Goal: Information Seeking & Learning: Check status

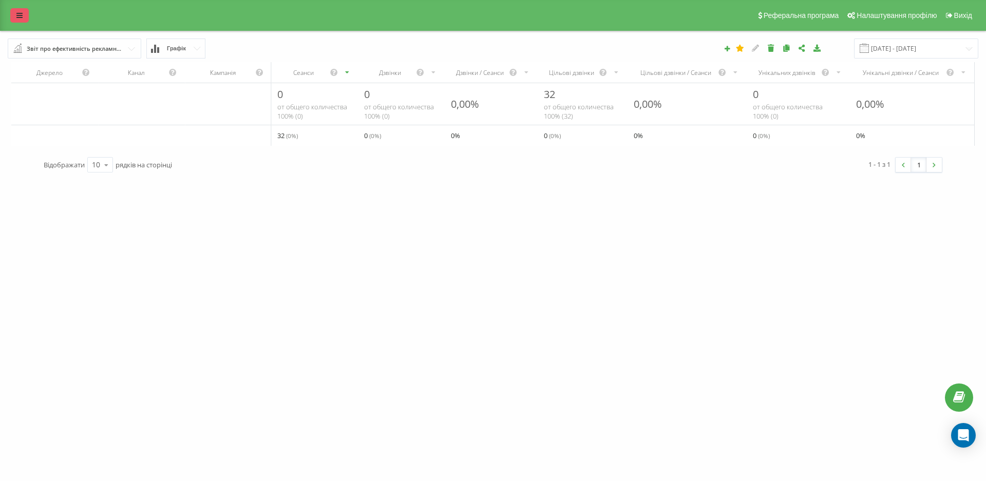
click at [18, 18] on icon at bounding box center [19, 15] width 6 height 7
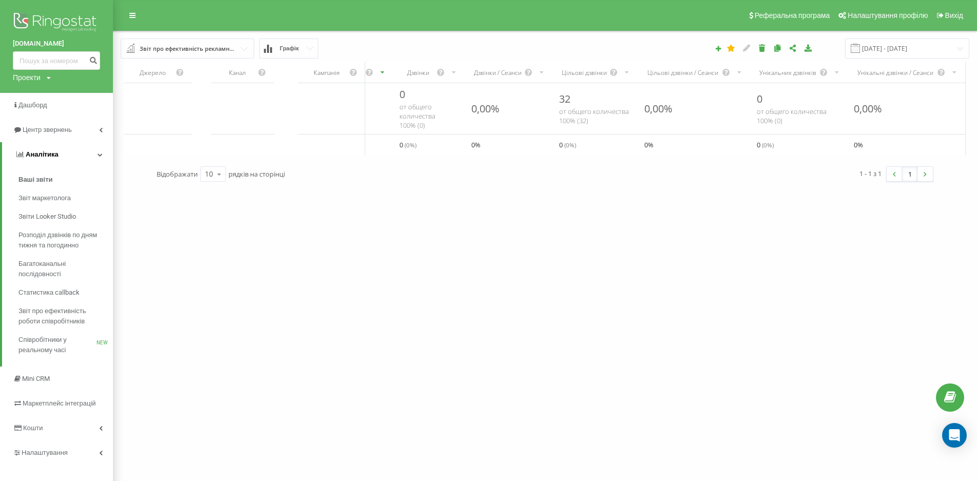
click at [49, 157] on span "Аналiтика" at bounding box center [42, 154] width 33 height 8
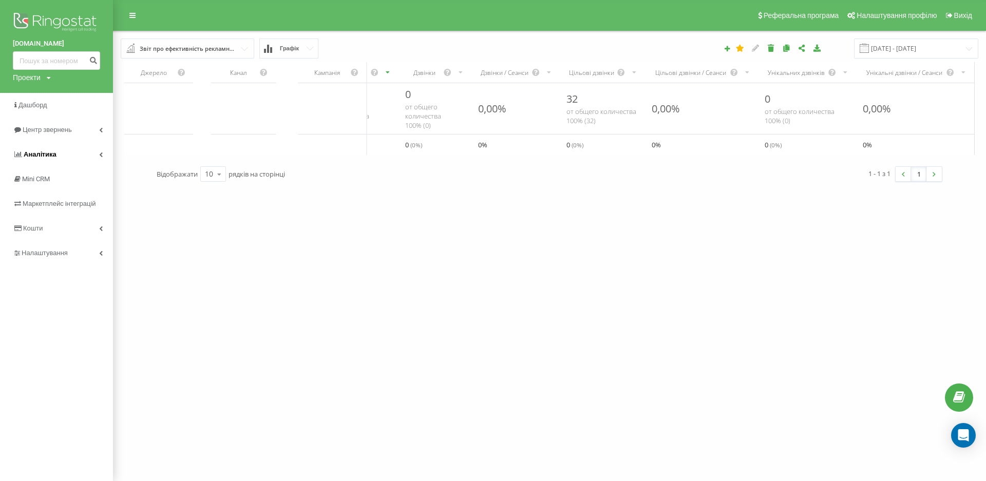
click at [46, 148] on link "Аналiтика" at bounding box center [56, 154] width 113 height 25
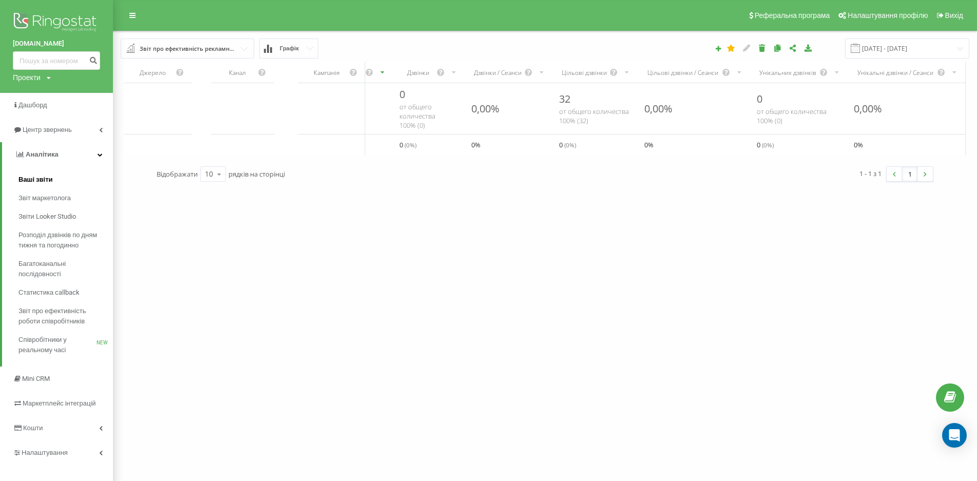
click at [41, 181] on span "Ваші звіти" at bounding box center [35, 180] width 34 height 10
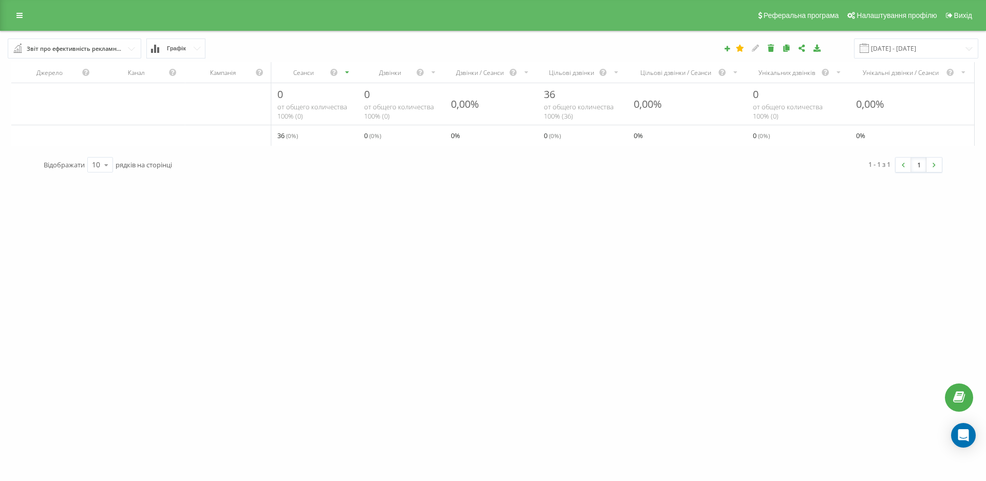
click at [31, 44] on div "Звіт про ефективність рекламних кампаній" at bounding box center [75, 48] width 97 height 11
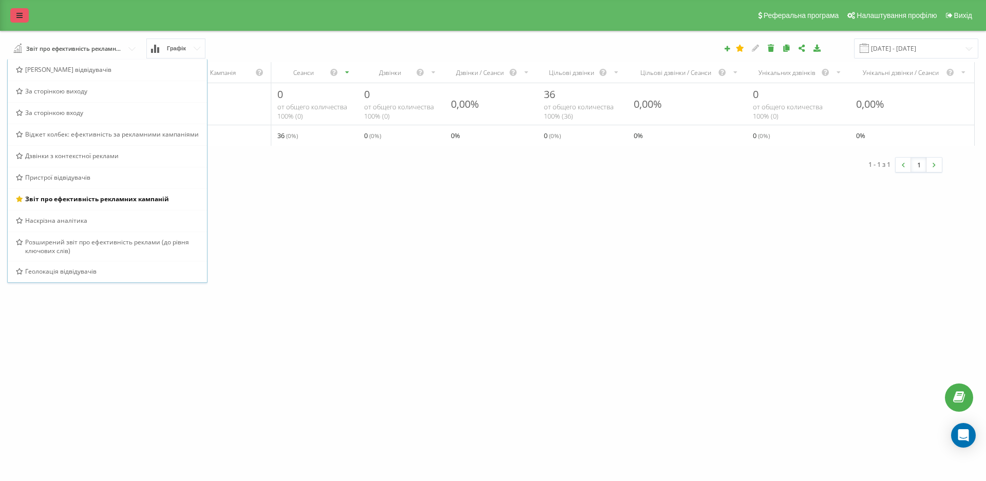
click at [22, 15] on icon at bounding box center [19, 15] width 6 height 7
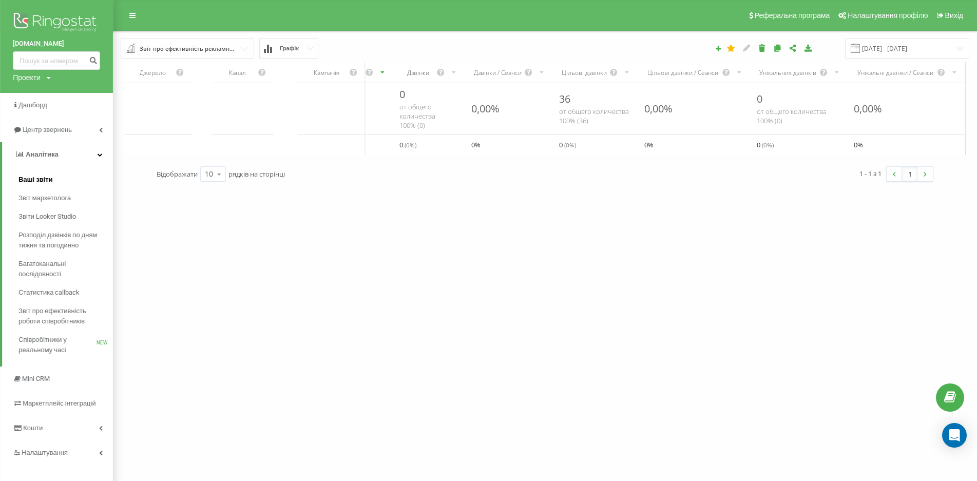
click at [49, 176] on span "Ваші звіти" at bounding box center [35, 180] width 34 height 10
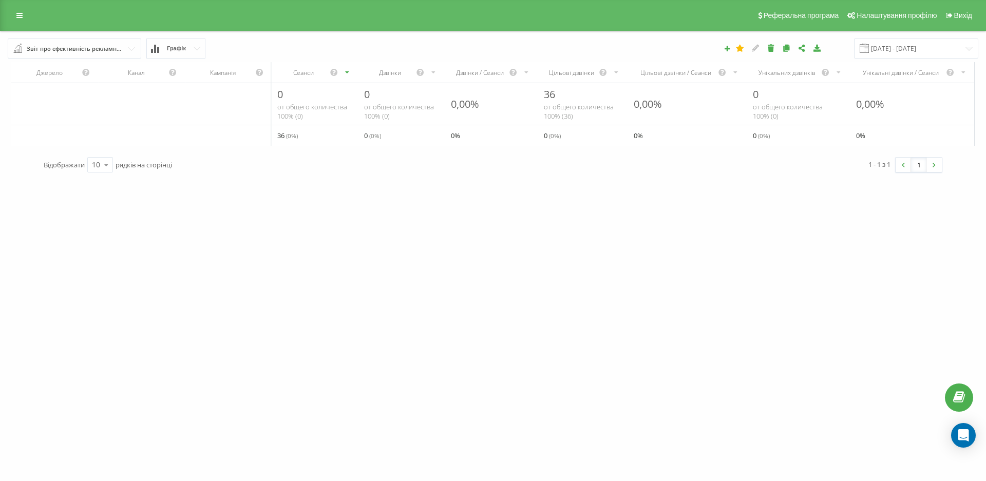
click at [49, 46] on div "Звіт про ефективність рекламних кампаній" at bounding box center [75, 48] width 97 height 11
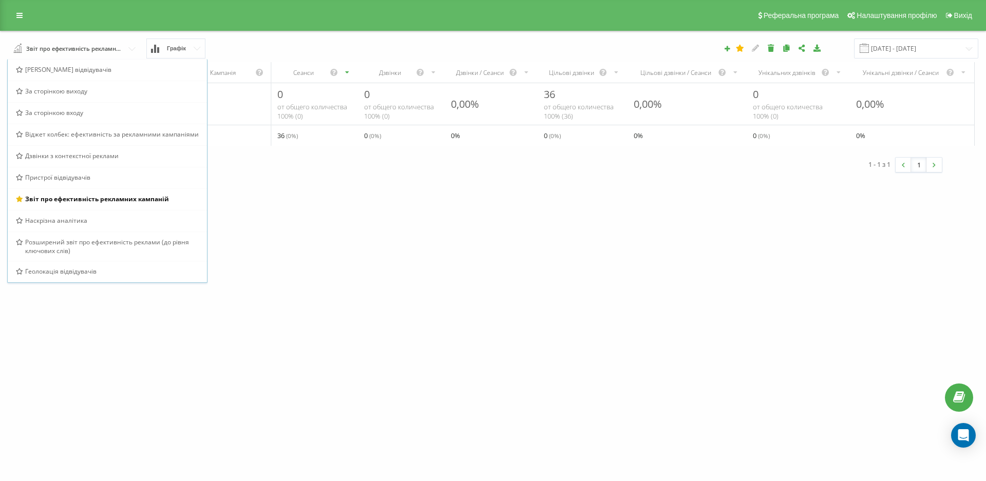
click at [472, 268] on div "[DOMAIN_NAME] Проекти [DOMAIN_NAME] Дашборд Центр звернень Аналiтика Ваші звіти…" at bounding box center [493, 240] width 986 height 481
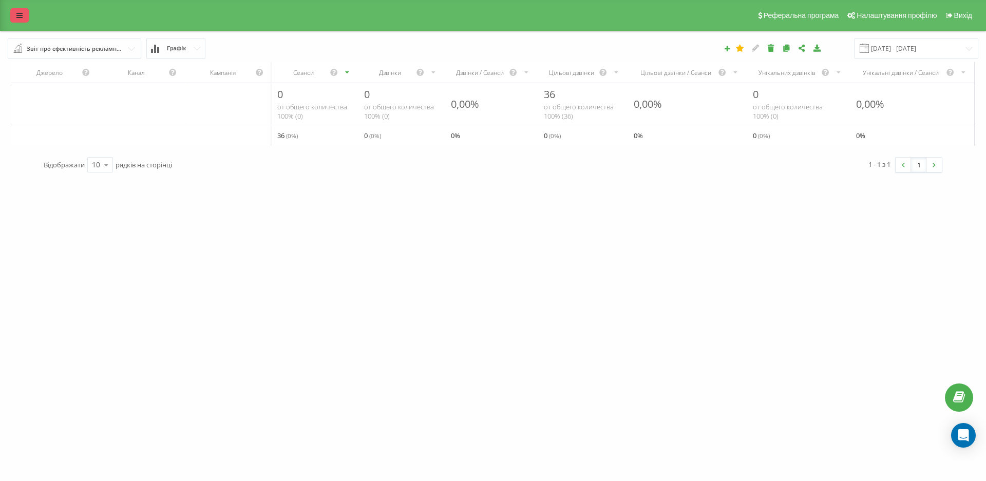
click at [23, 17] on link at bounding box center [19, 15] width 18 height 14
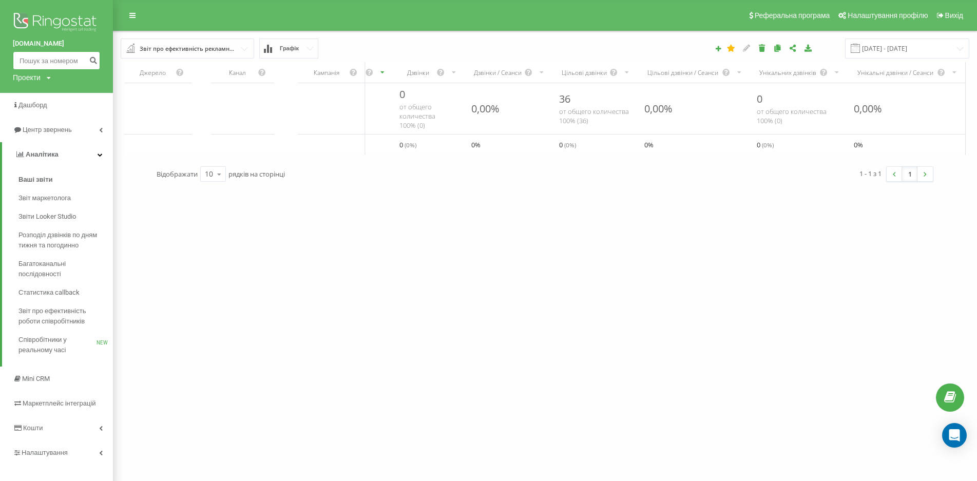
click at [21, 67] on input at bounding box center [56, 60] width 87 height 18
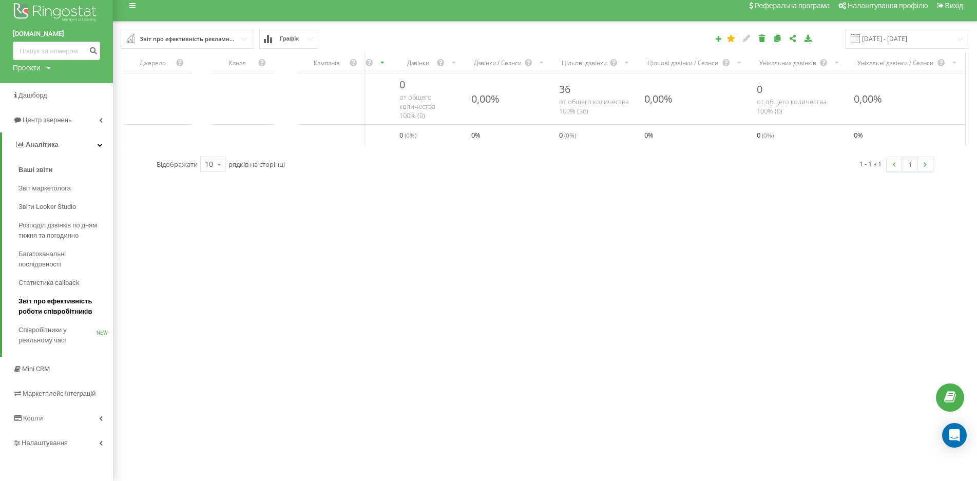
click at [40, 310] on span "Звіт про ефективність роботи співробітників" at bounding box center [62, 306] width 89 height 21
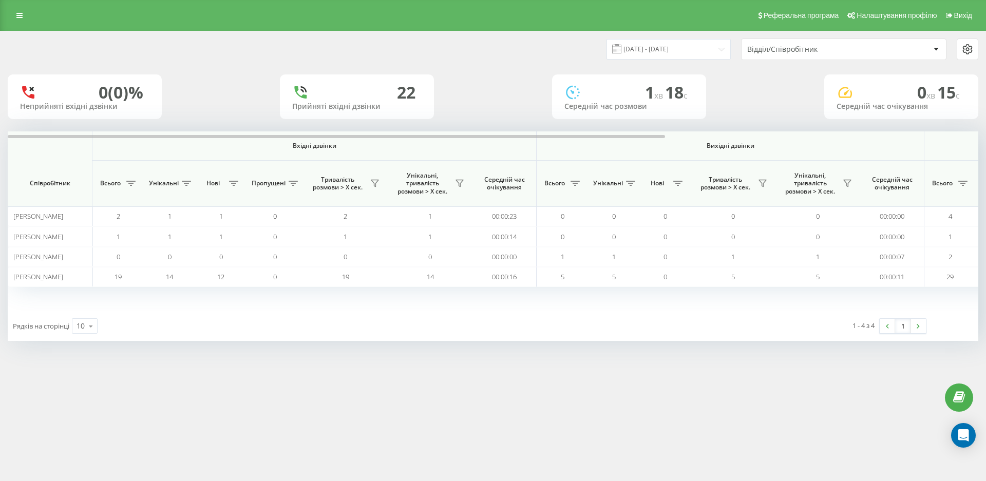
click at [24, 7] on div "Реферальна програма Налаштування профілю Вихід" at bounding box center [493, 15] width 986 height 31
click at [25, 13] on link at bounding box center [19, 15] width 18 height 14
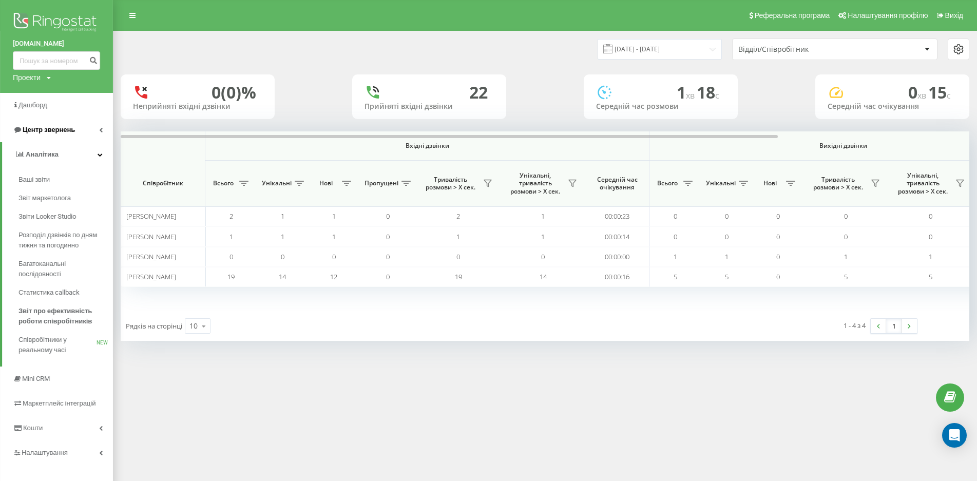
click at [101, 130] on icon at bounding box center [101, 129] width 4 height 5
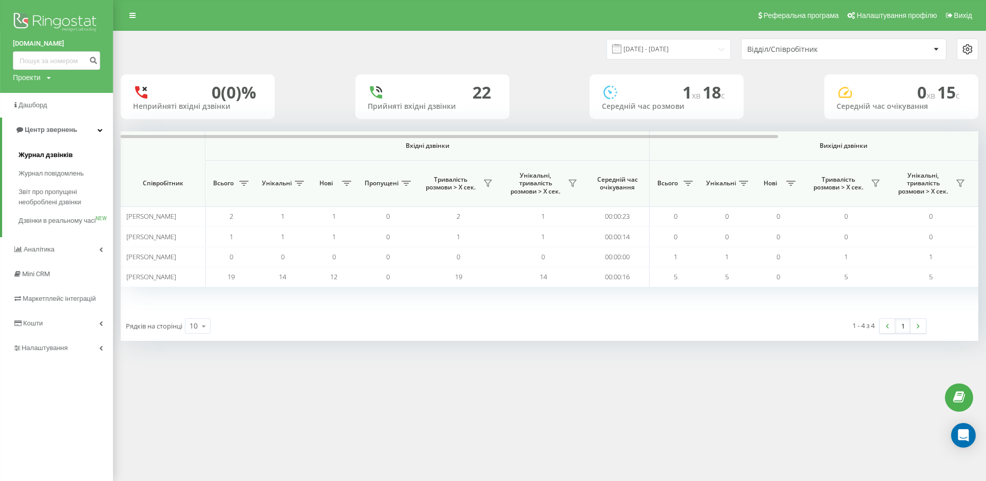
click at [42, 153] on span "Журнал дзвінків" at bounding box center [45, 155] width 54 height 10
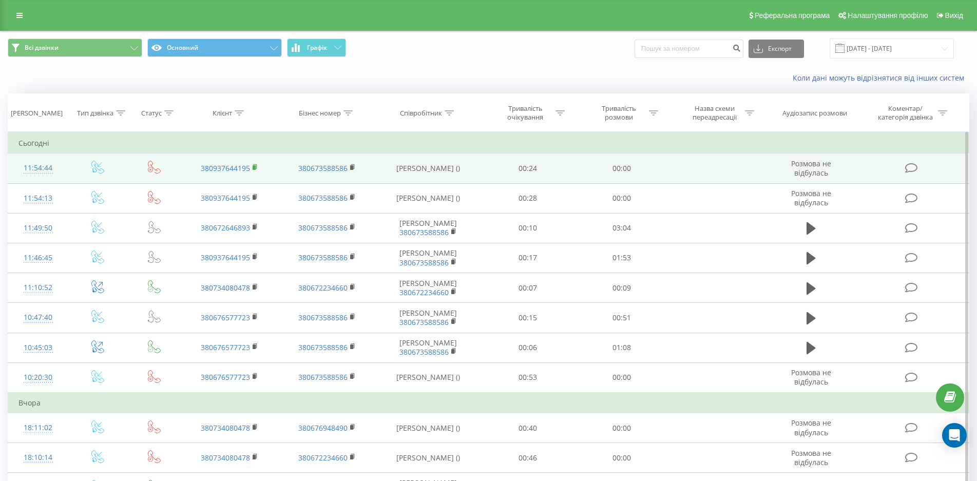
click at [253, 166] on icon at bounding box center [256, 167] width 6 height 7
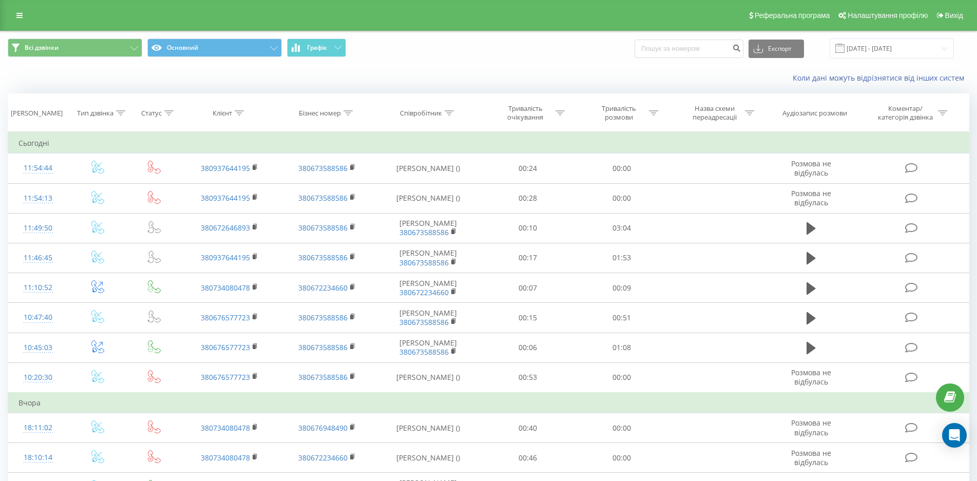
click at [244, 74] on div "Коли дані можуть відрізнятися вiд інших систем" at bounding box center [489, 78] width 976 height 25
